Goal: Task Accomplishment & Management: Use online tool/utility

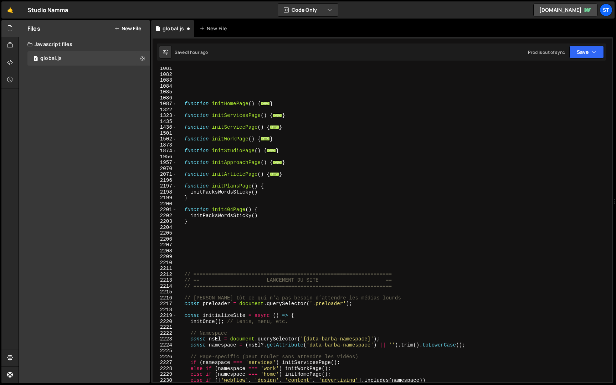
scroll to position [1529, 0]
drag, startPoint x: 258, startPoint y: 216, endPoint x: 190, endPoint y: 216, distance: 68.0
click at [190, 216] on div "function initHomePage ( ) { ... } function initServicesPage ( ) { ... } functio…" at bounding box center [393, 229] width 432 height 326
type textarea "initPacksWordsSticky()"
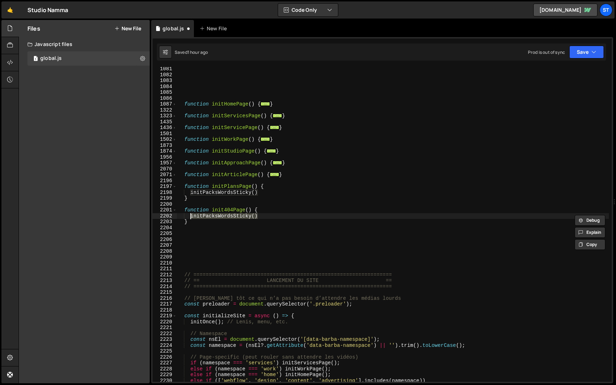
scroll to position [0, 0]
paste textarea "}"
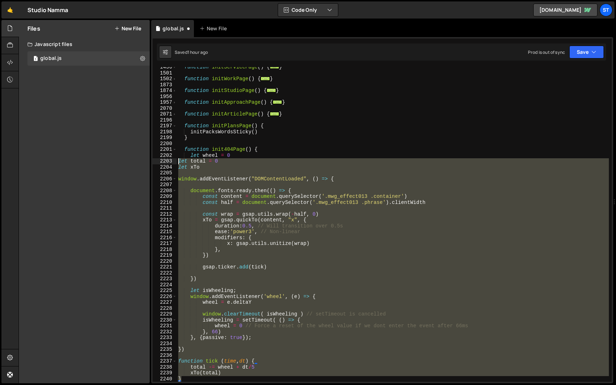
click at [179, 160] on div "function initServicePage ( ) { ... } function initWorkPage ( ) { ... } function…" at bounding box center [393, 227] width 432 height 326
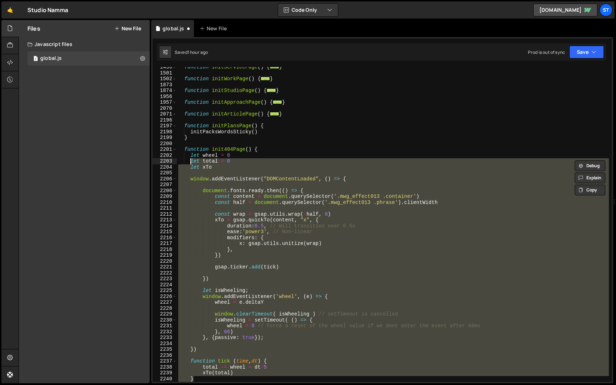
click at [377, 202] on div "function initServicePage ( ) { ... } function initWorkPage ( ) { ... } function…" at bounding box center [393, 224] width 432 height 315
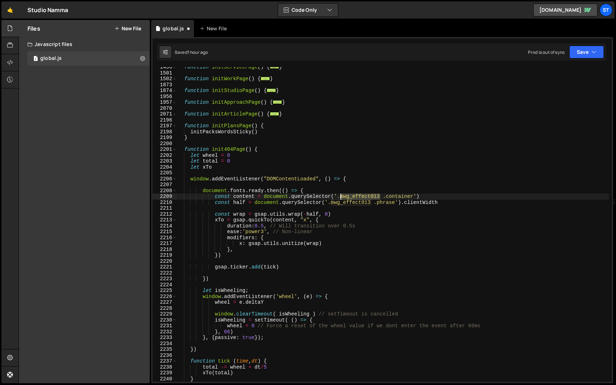
drag, startPoint x: 380, startPoint y: 195, endPoint x: 340, endPoint y: 195, distance: 39.9
click at [340, 195] on div "function initServicePage ( ) { ... } function initWorkPage ( ) { ... } function…" at bounding box center [393, 227] width 432 height 326
click at [414, 196] on div "function initServicePage ( ) { ... } function initWorkPage ( ) { ... } function…" at bounding box center [393, 227] width 432 height 326
click at [411, 197] on div "function initServicePage ( ) { ... } function initWorkPage ( ) { ... } function…" at bounding box center [393, 224] width 432 height 315
click at [413, 197] on div "function initServicePage ( ) { ... } function initWorkPage ( ) { ... } function…" at bounding box center [393, 227] width 432 height 326
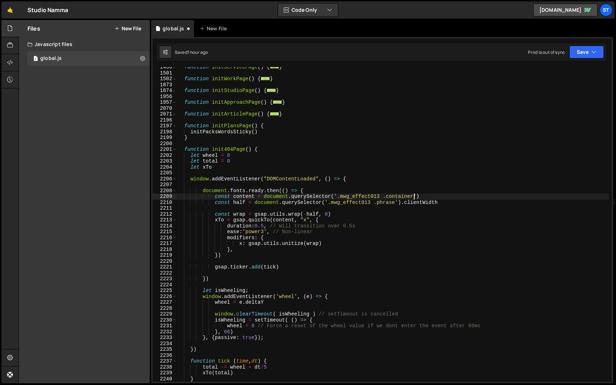
click at [337, 196] on div "function initServicePage ( ) { ... } function initWorkPage ( ) { ... } function…" at bounding box center [393, 227] width 432 height 326
paste textarea "404_"
click at [337, 197] on div "function initServicePage ( ) { ... } function initWorkPage ( ) { ... } function…" at bounding box center [393, 227] width 432 height 326
drag, startPoint x: 396, startPoint y: 202, endPoint x: 331, endPoint y: 202, distance: 65.2
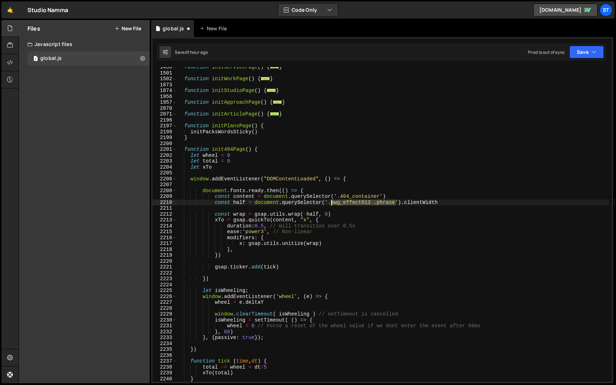
click at [331, 202] on div "function initServicePage ( ) { ... } function initWorkPage ( ) { ... } function…" at bounding box center [393, 227] width 432 height 326
paste textarea "404_container"
click at [372, 190] on div "function initServicePage ( ) { ... } function initWorkPage ( ) { ... } function…" at bounding box center [393, 227] width 432 height 326
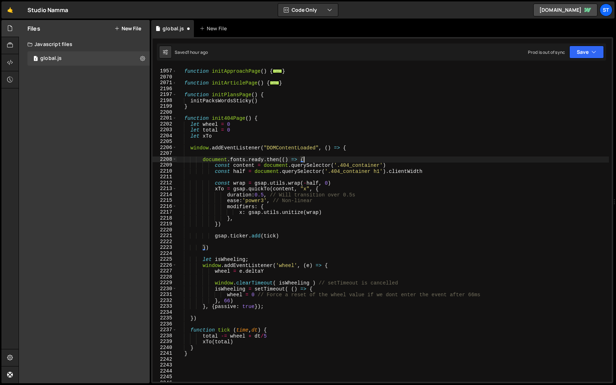
scroll to position [1626, 0]
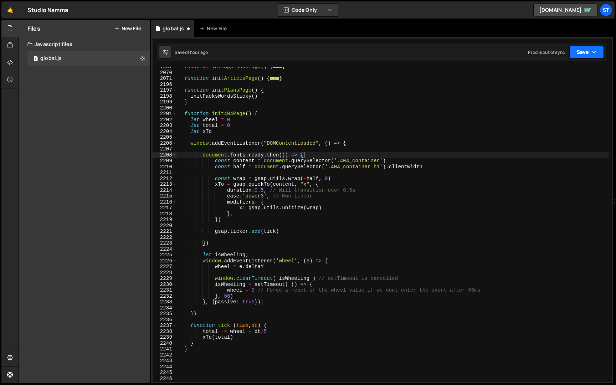
click at [591, 53] on button "Save" at bounding box center [586, 52] width 35 height 13
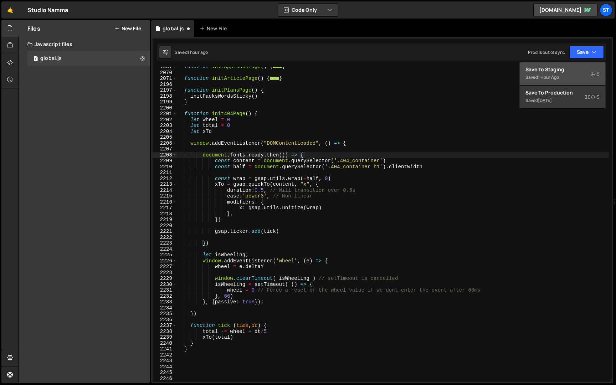
click at [566, 73] on div "Saved 1 hour ago" at bounding box center [562, 77] width 74 height 9
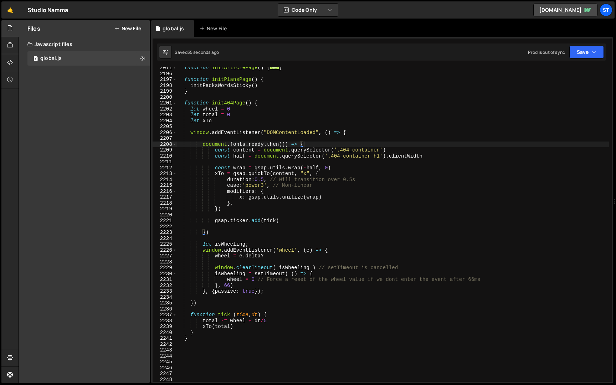
scroll to position [1665, 0]
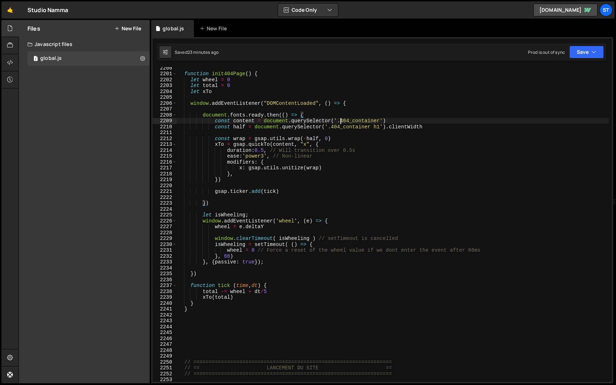
click at [341, 119] on div "function init404Page ( ) { let wheel = 0 let total = 0 let xTo window . addEven…" at bounding box center [393, 228] width 432 height 326
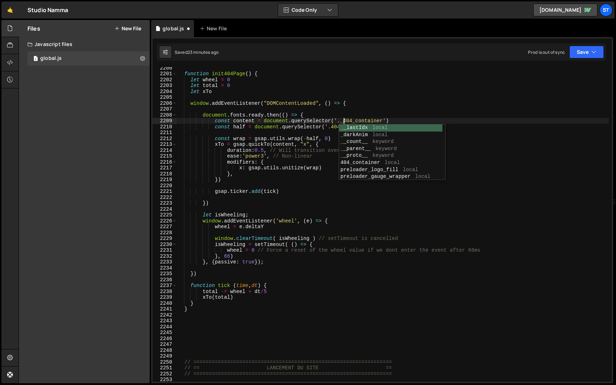
scroll to position [0, 11]
click at [331, 127] on div "function init404Page ( ) { let wheel = 0 let total = 0 let xTo window . addEven…" at bounding box center [393, 228] width 432 height 326
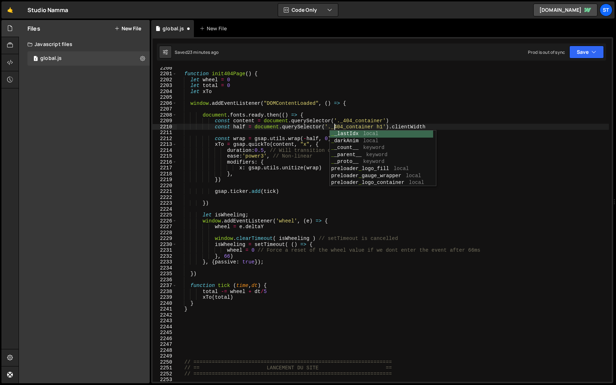
scroll to position [0, 11]
click at [587, 45] on div "Saved 23 minutes ago Prod is out of sync Upgrade to Edit Save Save to Staging S…" at bounding box center [381, 51] width 449 height 17
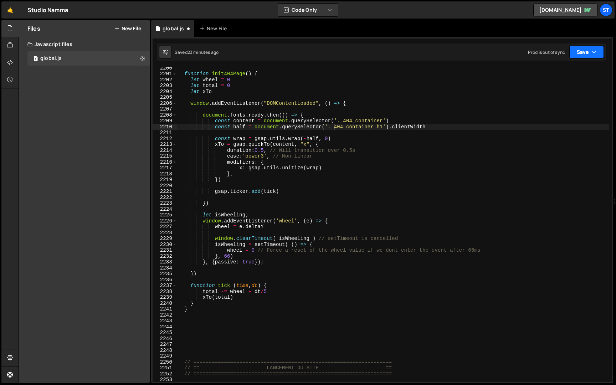
click at [584, 51] on button "Save" at bounding box center [586, 52] width 35 height 13
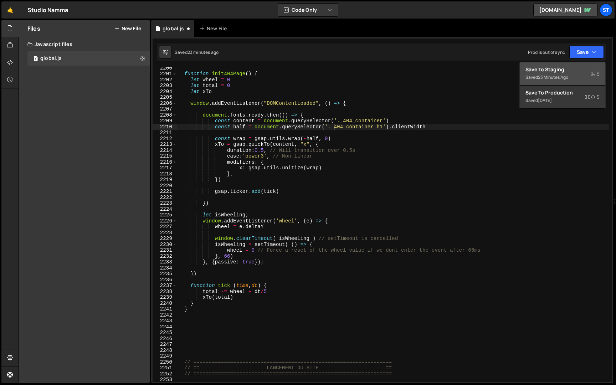
click at [570, 68] on div "Save to Staging S" at bounding box center [562, 69] width 74 height 7
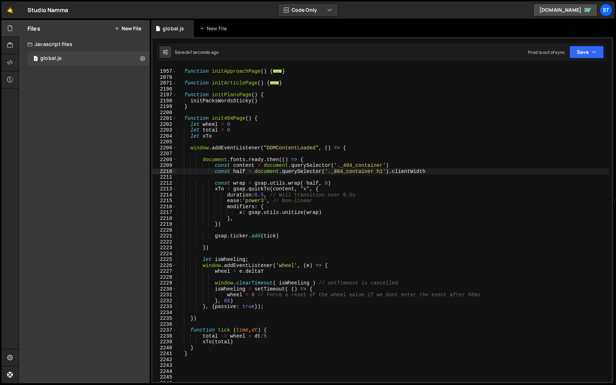
scroll to position [1653, 0]
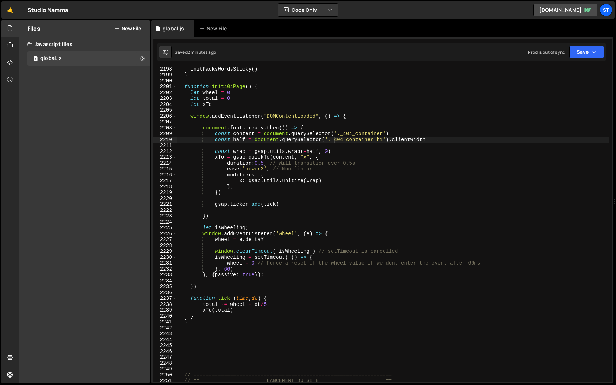
click at [196, 317] on div "initPacksWordsSticky ( ) } function init404Page ( ) { let wheel = 0 let total =…" at bounding box center [393, 229] width 432 height 326
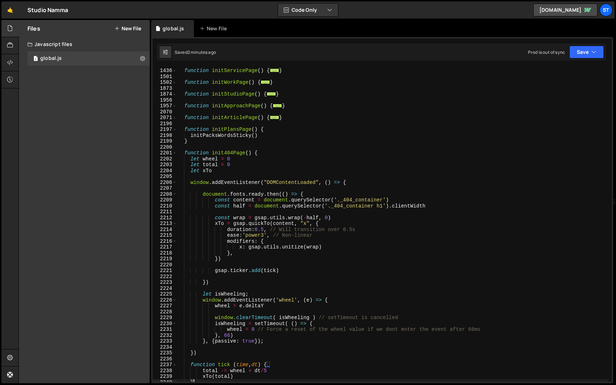
scroll to position [1586, 0]
click at [191, 158] on div "function initServicePage ( ) { ... } function initWorkPage ( ) { ... } function…" at bounding box center [393, 225] width 432 height 326
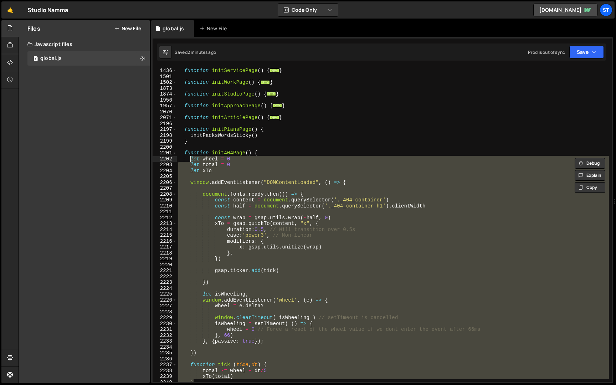
paste textarea "}"
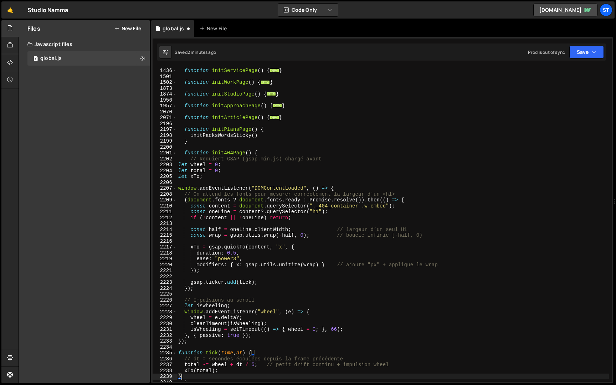
click at [180, 163] on div "function initServicePage ( ) { ... } function initWorkPage ( ) { ... } function…" at bounding box center [393, 225] width 432 height 326
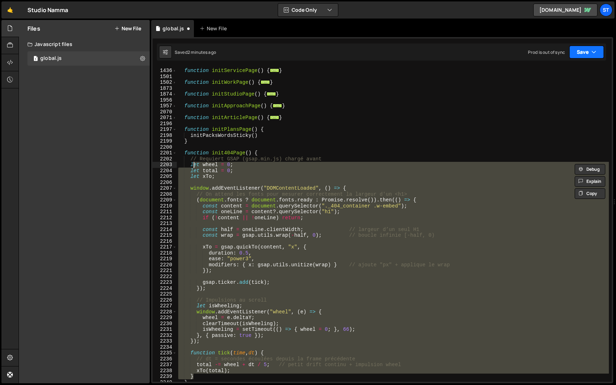
click at [582, 53] on button "Save" at bounding box center [586, 52] width 35 height 13
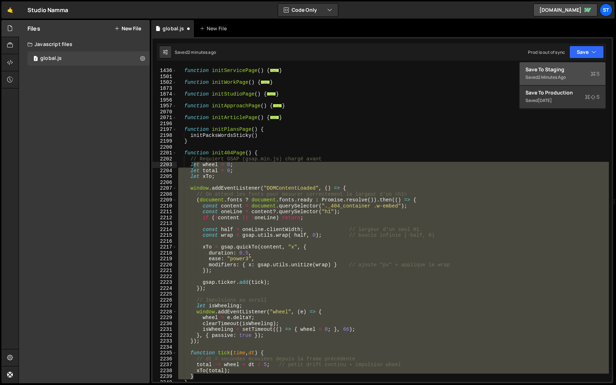
click at [562, 72] on div "Save to Staging S" at bounding box center [562, 69] width 74 height 7
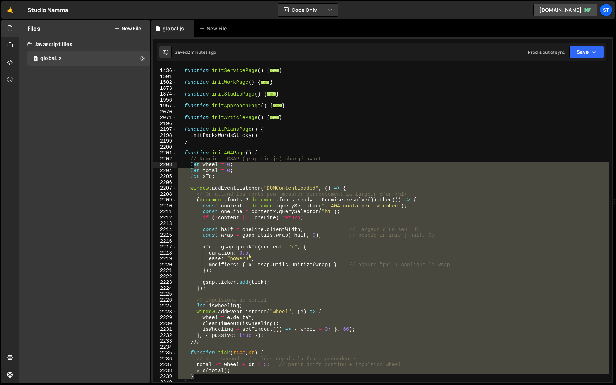
click at [400, 211] on div "function initServicePage ( ) { ... } function initWorkPage ( ) { ... } function…" at bounding box center [393, 224] width 432 height 315
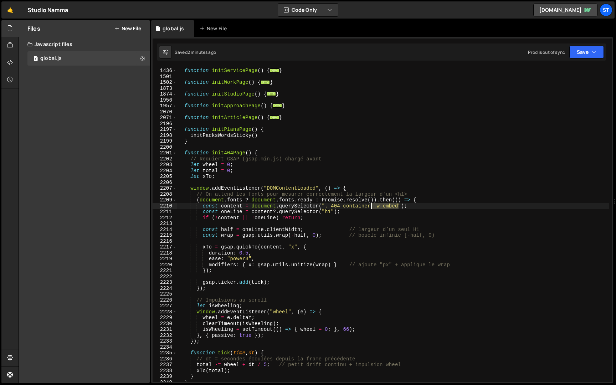
drag, startPoint x: 399, startPoint y: 207, endPoint x: 372, endPoint y: 207, distance: 27.8
click at [372, 207] on div "function initServicePage ( ) { ... } function initWorkPage ( ) { ... } function…" at bounding box center [393, 225] width 432 height 326
click at [332, 212] on div "function initServicePage ( ) { ... } function initWorkPage ( ) { ... } function…" at bounding box center [393, 225] width 432 height 326
paste textarea "heading-style-h1"
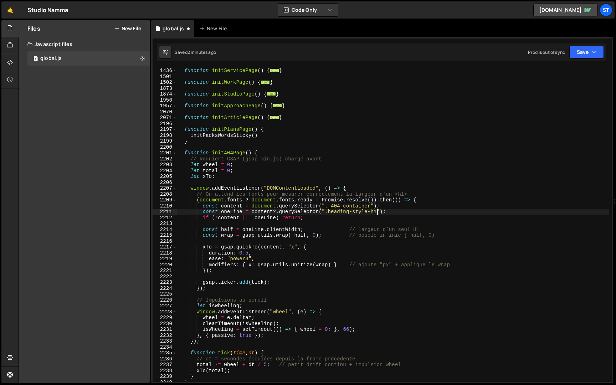
click at [361, 177] on div "function initServicePage ( ) { ... } function initWorkPage ( ) { ... } function…" at bounding box center [393, 225] width 432 height 326
type textarea "let xTo;"
click at [588, 48] on button "Save" at bounding box center [586, 52] width 35 height 13
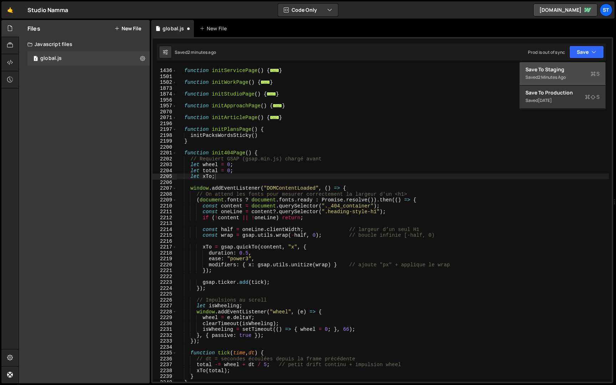
click at [564, 66] on button "Save to Staging S Saved 2 minutes ago" at bounding box center [562, 73] width 86 height 23
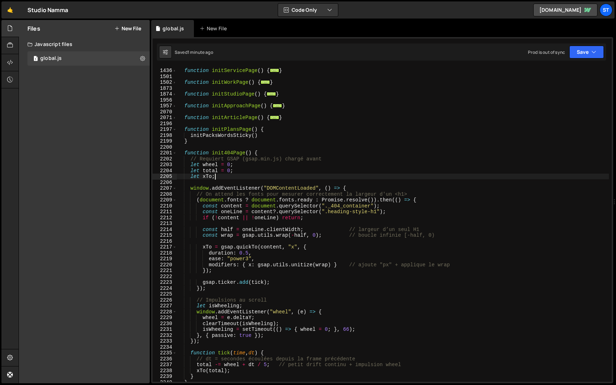
click at [226, 176] on div "function initServicePage ( ) { ... } function initWorkPage ( ) { ... } function…" at bounding box center [393, 225] width 432 height 326
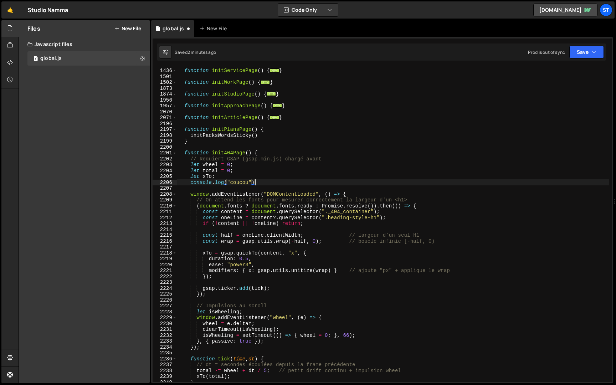
scroll to position [0, 5]
click at [590, 47] on button "Save" at bounding box center [586, 52] width 35 height 13
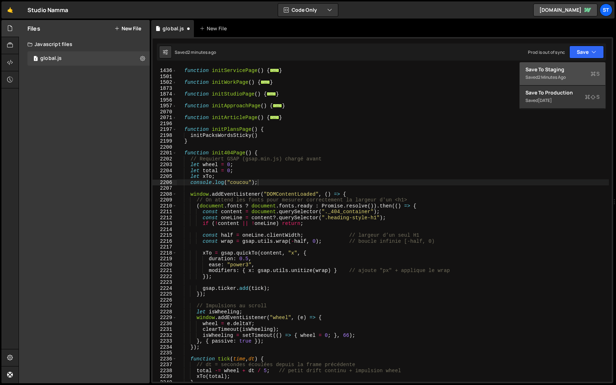
click at [572, 69] on div "Save to Staging S" at bounding box center [562, 69] width 74 height 7
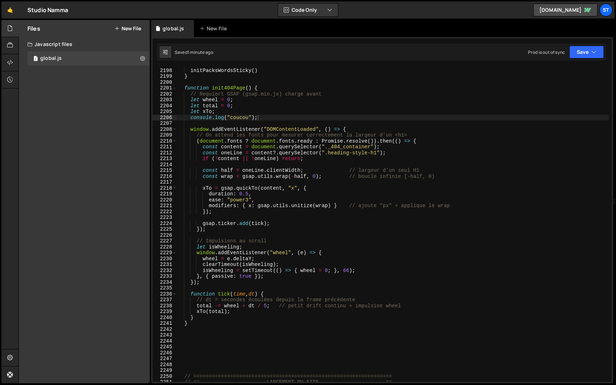
scroll to position [1650, 0]
drag, startPoint x: 268, startPoint y: 119, endPoint x: 268, endPoint y: 114, distance: 5.3
click at [268, 114] on div "function initPlansPage ( ) { initPacksWordsSticky ( ) } function init404Page ( …" at bounding box center [393, 226] width 432 height 326
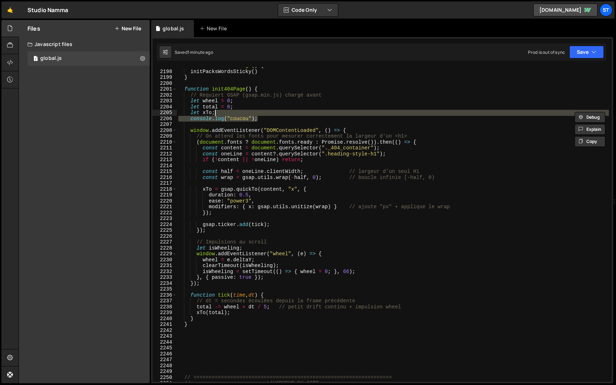
scroll to position [0, 2]
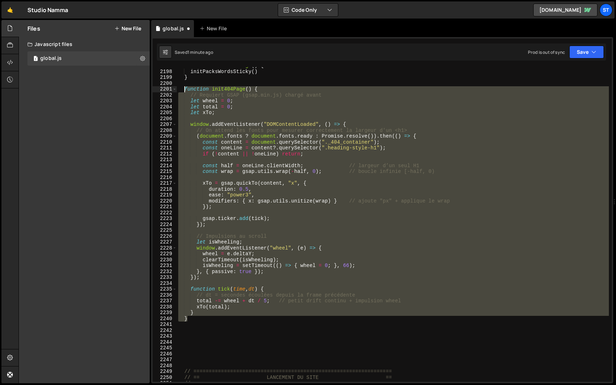
drag, startPoint x: 197, startPoint y: 318, endPoint x: 185, endPoint y: 90, distance: 228.3
click at [185, 90] on div "function initPlansPage ( ) { initPacksWordsSticky ( ) } function init404Page ( …" at bounding box center [393, 226] width 432 height 326
paste textarea "}"
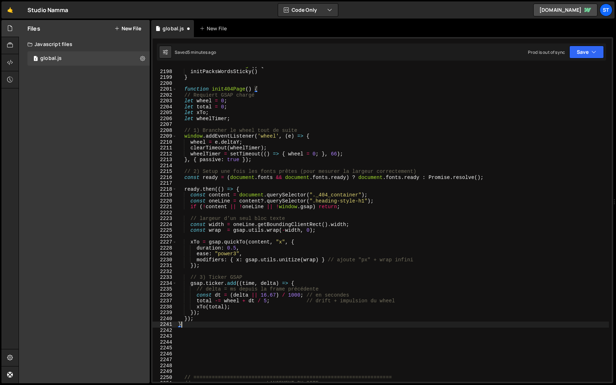
click at [185, 95] on div "function initPlansPage ( ) { initPacksWordsSticky ( ) } function init404Page ( …" at bounding box center [393, 226] width 432 height 326
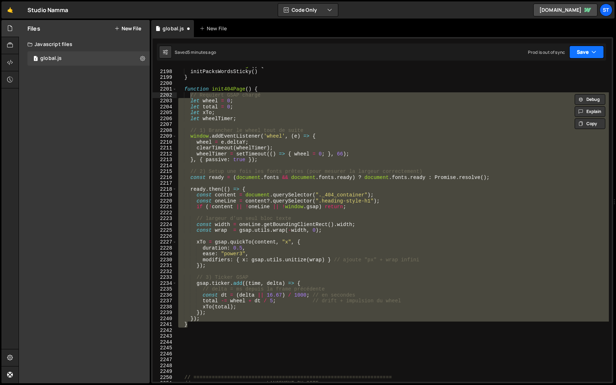
click at [595, 49] on icon "button" at bounding box center [593, 51] width 5 height 7
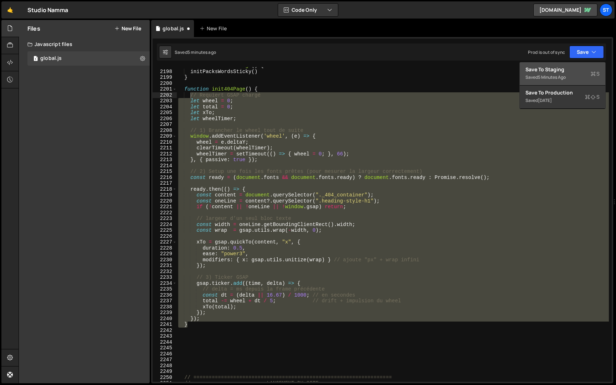
click at [577, 69] on div "Save to Staging S" at bounding box center [562, 69] width 74 height 7
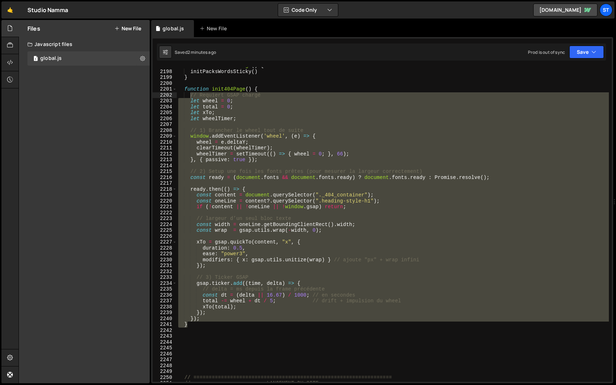
click at [186, 88] on div "function initPlansPage ( ) { initPacksWordsSticky ( ) } function init404Page ( …" at bounding box center [393, 226] width 432 height 326
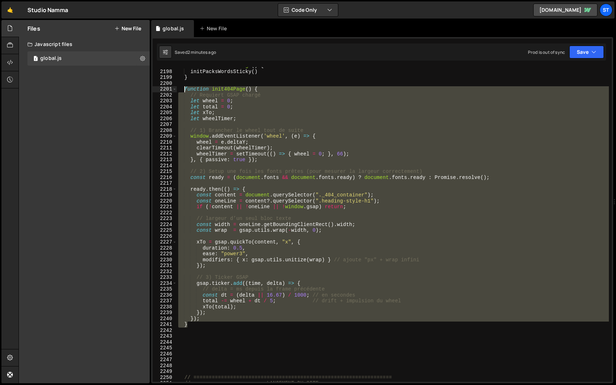
paste textarea "}"
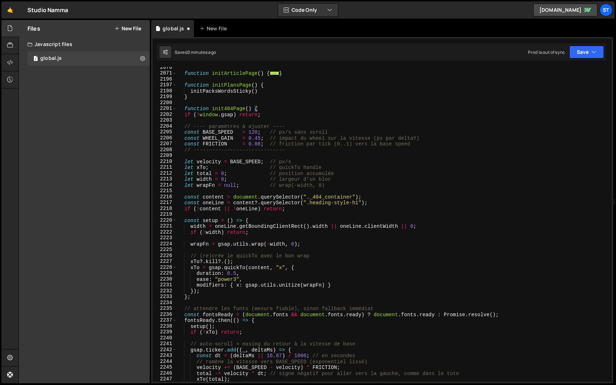
scroll to position [1585, 0]
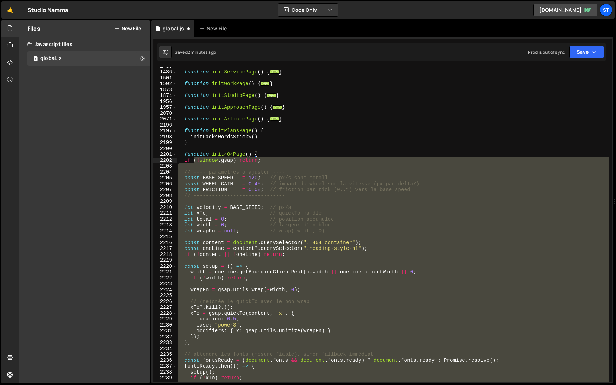
click at [192, 159] on div "function initServicePage ( ) { ... } function initWorkPage ( ) { ... } function…" at bounding box center [393, 226] width 432 height 326
type textarea "if (!window.gsap) return;"
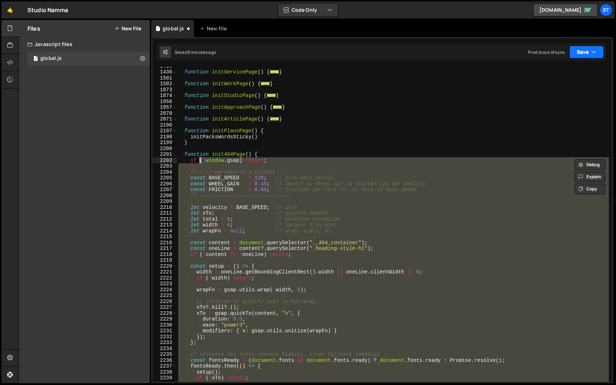
click at [597, 53] on button "Save" at bounding box center [586, 52] width 35 height 13
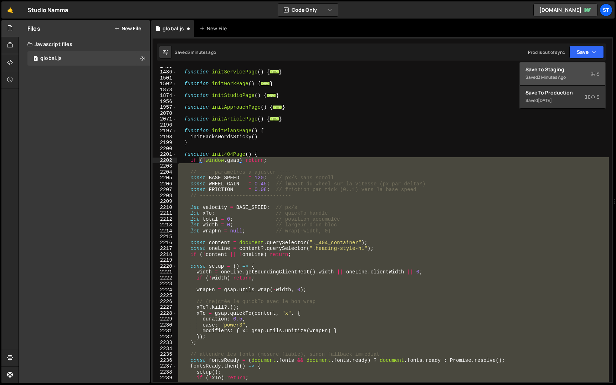
click at [575, 76] on div "Saved 3 minutes ago" at bounding box center [562, 77] width 74 height 9
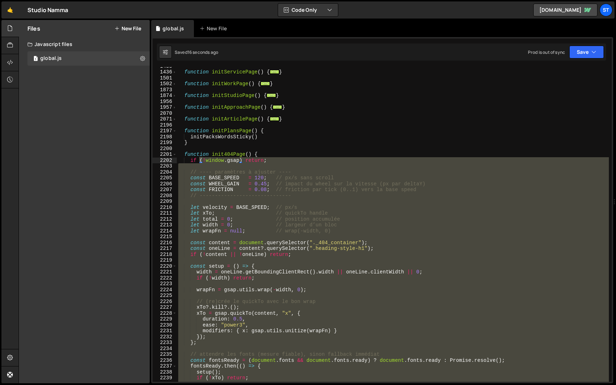
click at [238, 167] on div "function initServicePage ( ) { ... } function initWorkPage ( ) { ... } function…" at bounding box center [393, 224] width 432 height 315
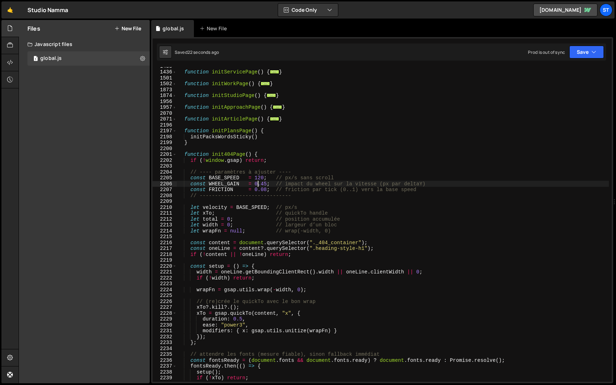
click at [258, 184] on div "function initServicePage ( ) { ... } function initWorkPage ( ) { ... } function…" at bounding box center [393, 226] width 432 height 326
click at [584, 49] on button "Save" at bounding box center [586, 52] width 35 height 13
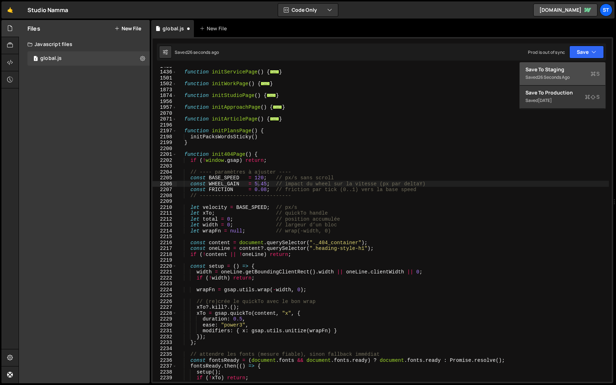
click at [552, 75] on div "26 seconds ago" at bounding box center [554, 77] width 32 height 6
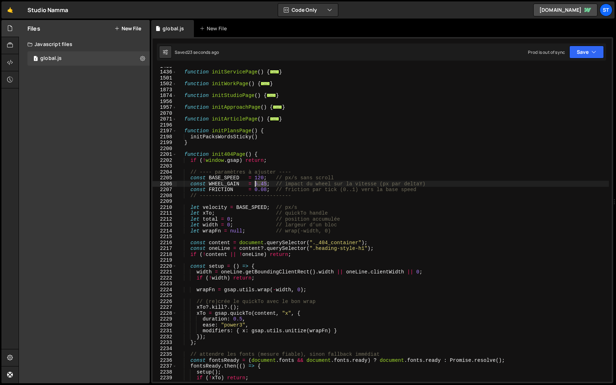
drag, startPoint x: 266, startPoint y: 183, endPoint x: 255, endPoint y: 183, distance: 11.8
click at [255, 183] on div "function initServicePage ( ) { ... } function initWorkPage ( ) { ... } function…" at bounding box center [393, 226] width 432 height 326
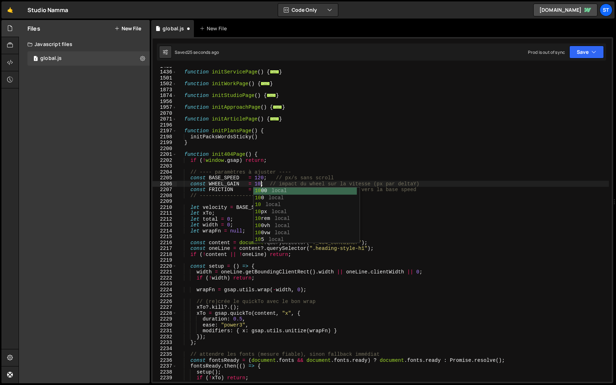
scroll to position [0, 6]
type textarea "const WHEEL_GAIN = 10; // impact du wheel sur la vitesse (px par deltaY)"
click at [578, 50] on button "Save" at bounding box center [586, 52] width 35 height 13
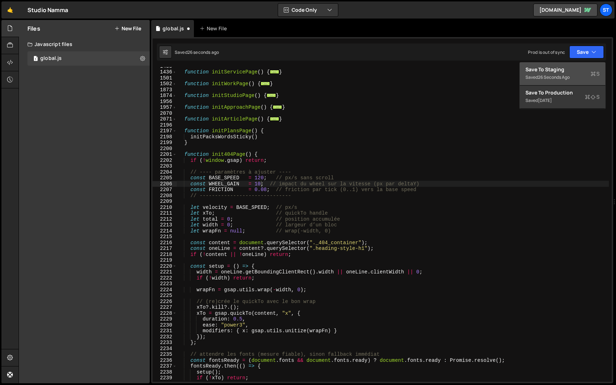
click at [571, 69] on div "Save to Staging S" at bounding box center [562, 69] width 74 height 7
